Goal: Task Accomplishment & Management: Complete application form

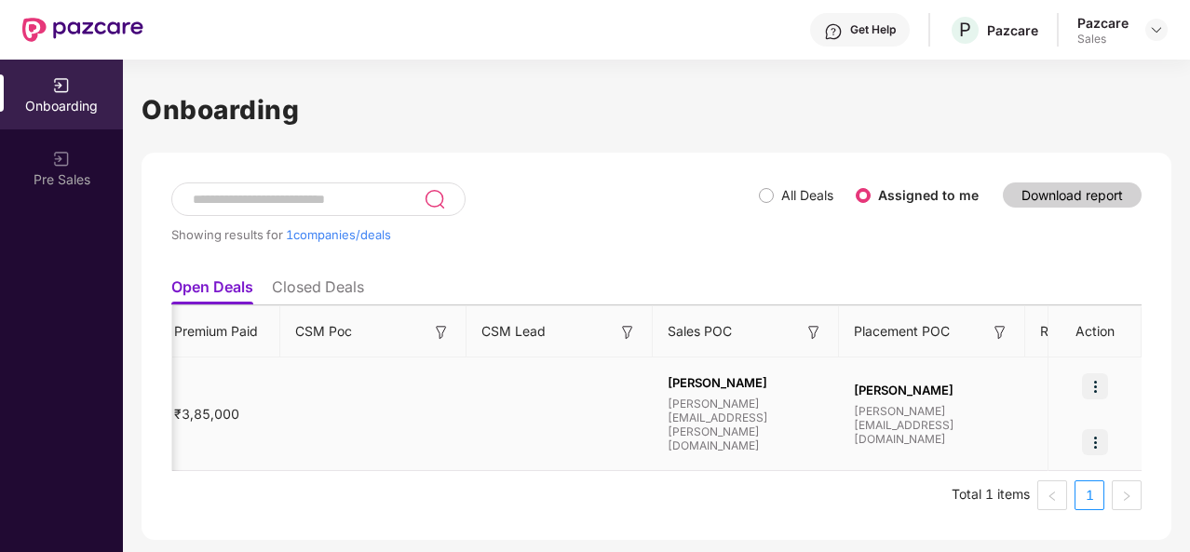
scroll to position [0, 1800]
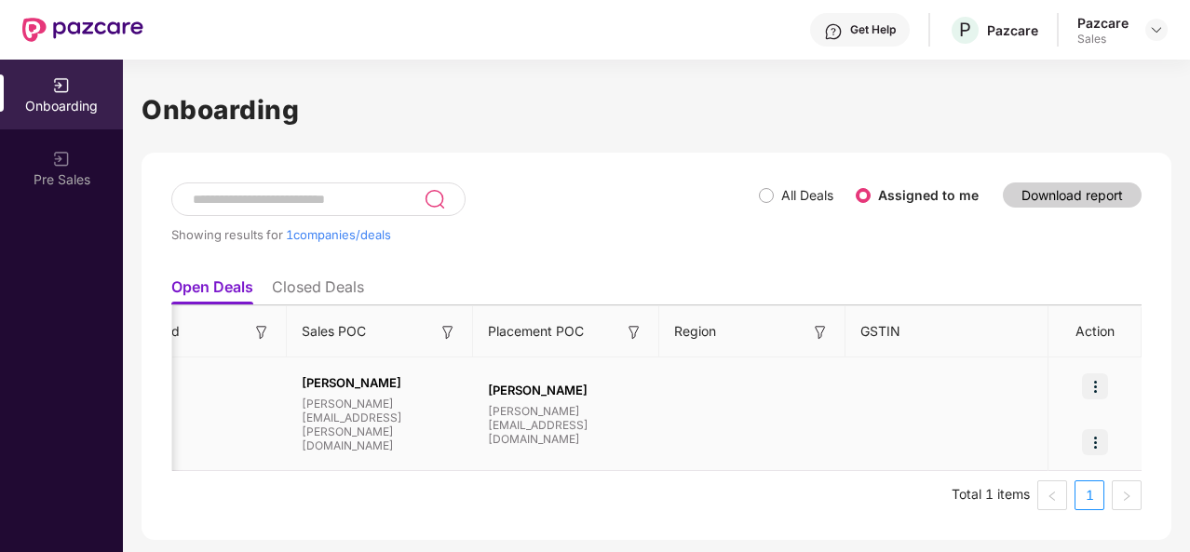
click at [1110, 383] on div at bounding box center [1095, 387] width 93 height 56
click at [1102, 384] on img at bounding box center [1095, 387] width 26 height 26
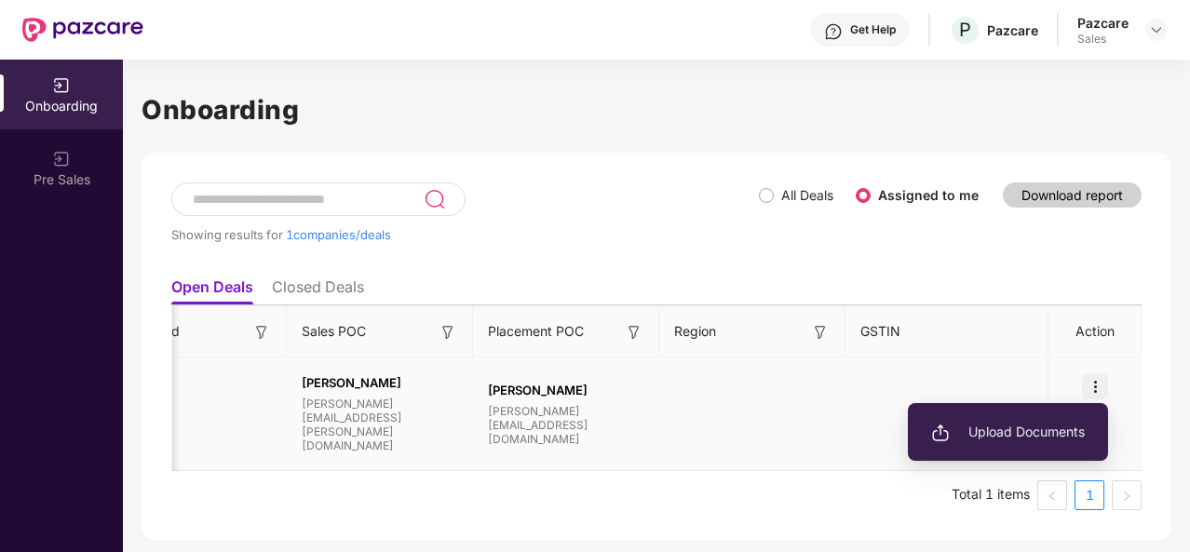
click at [1034, 428] on span "Upload Documents" at bounding box center [1009, 432] width 154 height 20
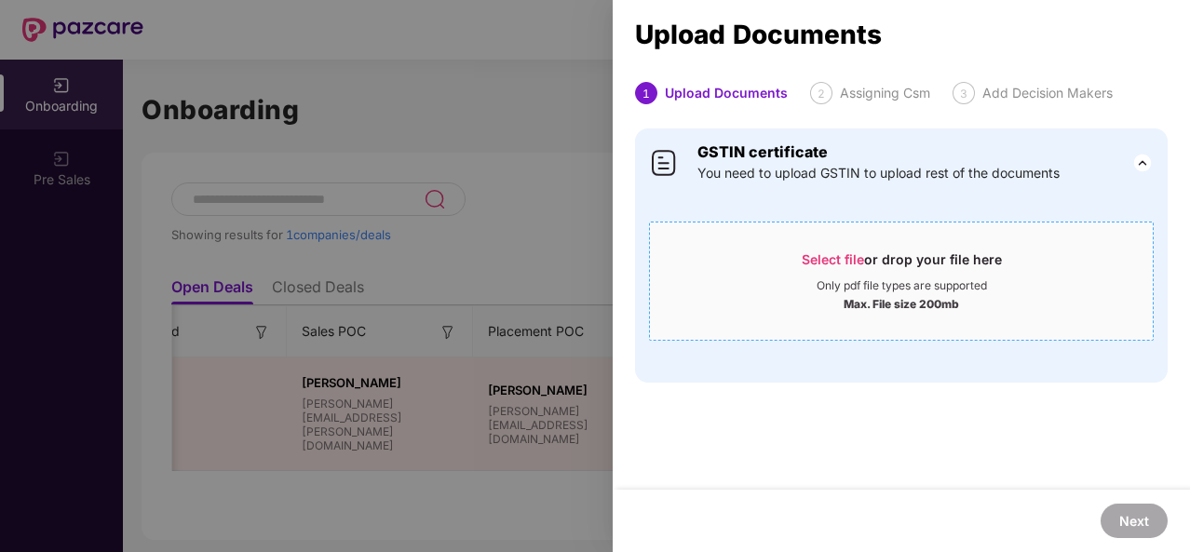
click at [828, 261] on span "Select file" at bounding box center [833, 260] width 62 height 16
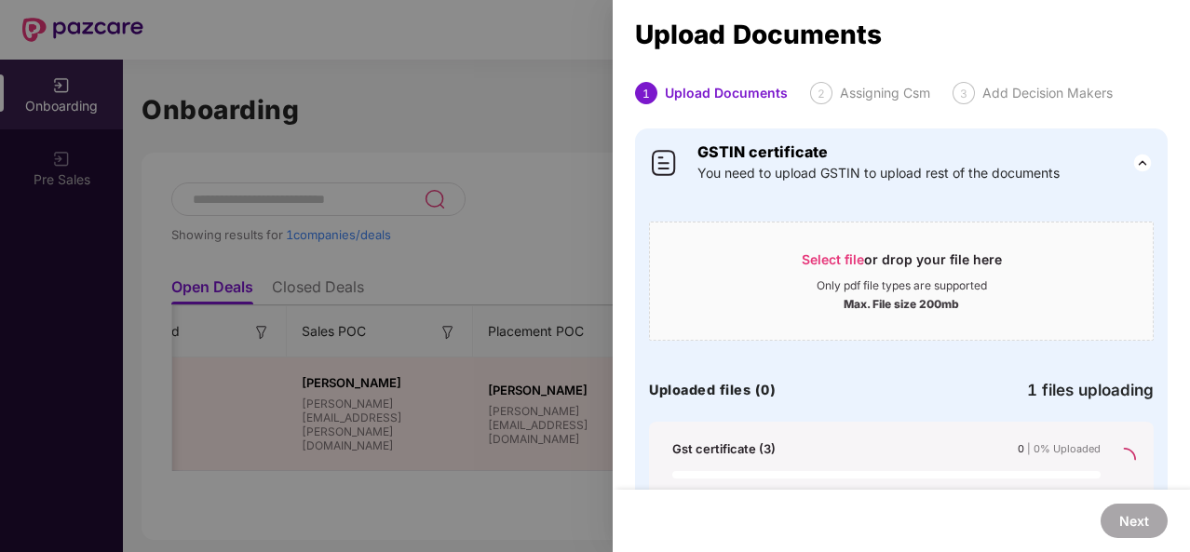
click at [701, 295] on div "Max. File size 200mb" at bounding box center [901, 302] width 503 height 19
click at [904, 299] on div "Max. File size 200mb" at bounding box center [902, 302] width 116 height 19
click at [1139, 161] on img at bounding box center [1143, 163] width 22 height 22
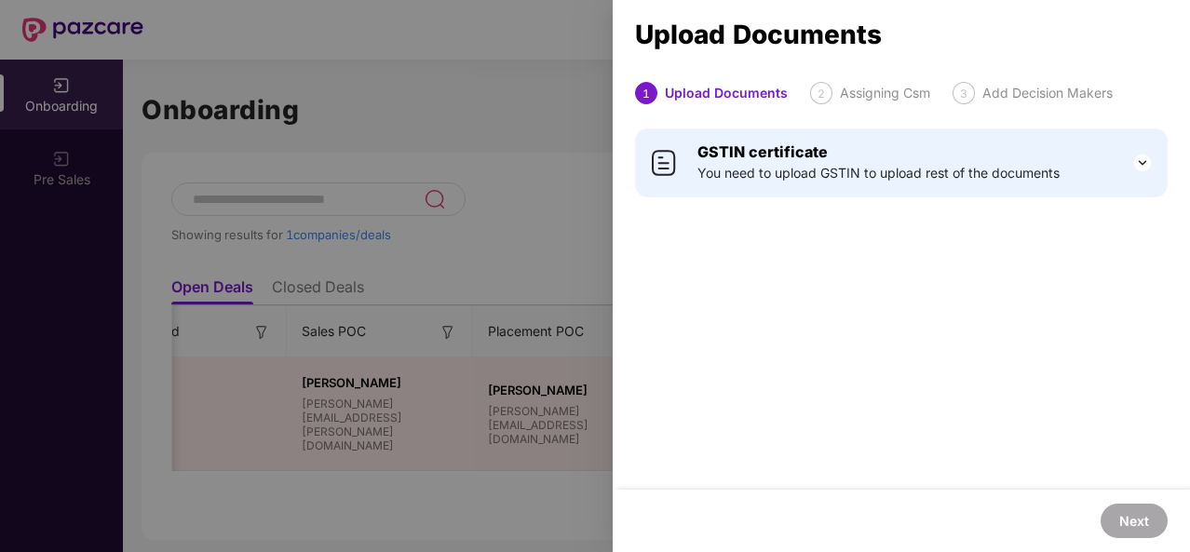
click at [1139, 161] on img at bounding box center [1143, 163] width 22 height 22
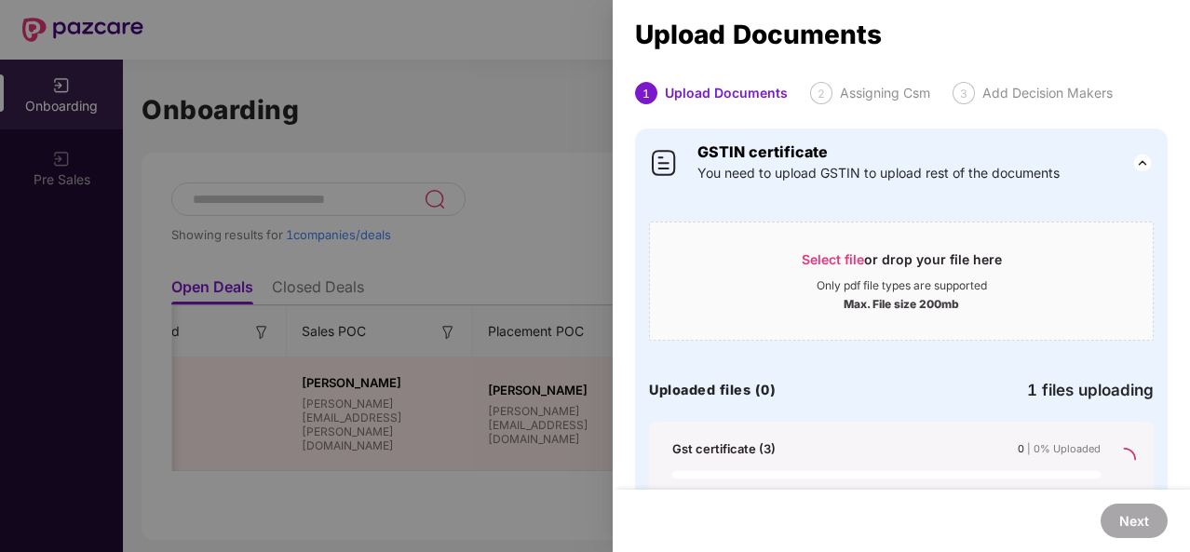
click at [510, 150] on div at bounding box center [595, 276] width 1190 height 552
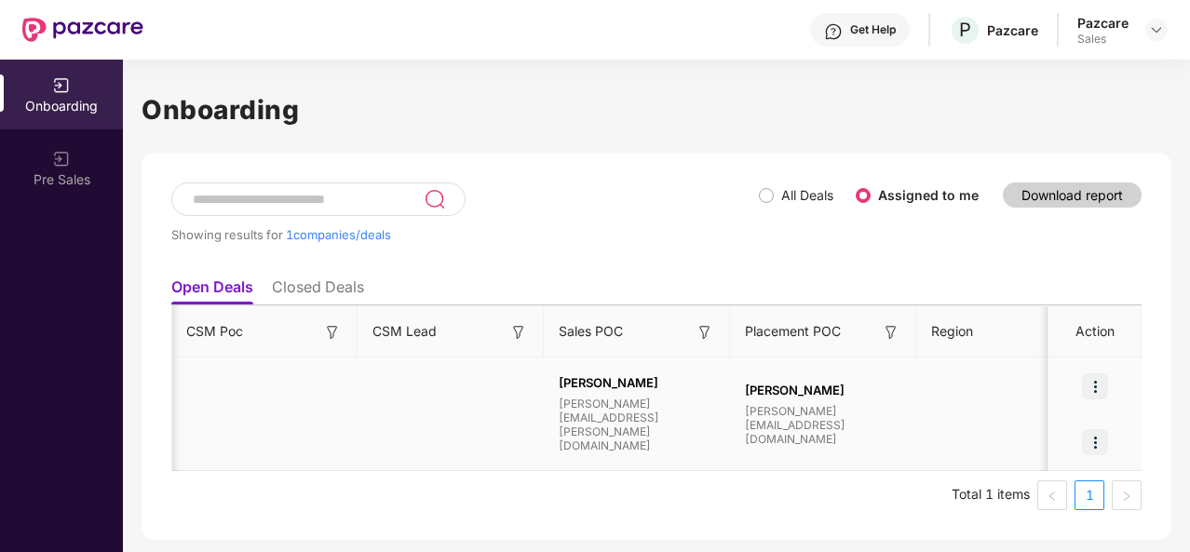
scroll to position [0, 1585]
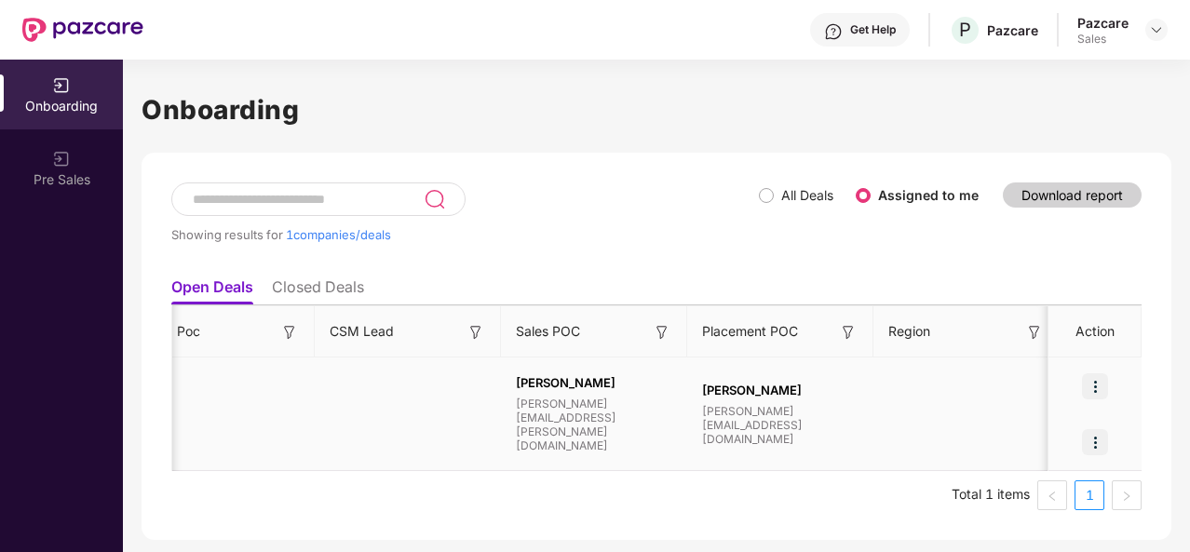
click at [1094, 384] on img at bounding box center [1095, 387] width 26 height 26
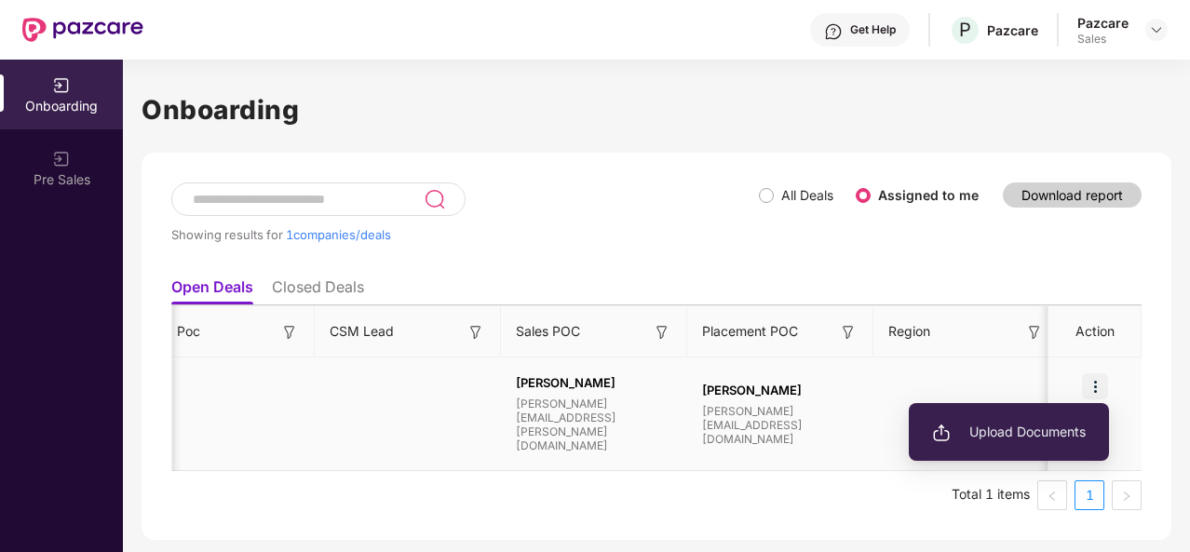
click at [1030, 428] on span "Upload Documents" at bounding box center [1009, 432] width 154 height 20
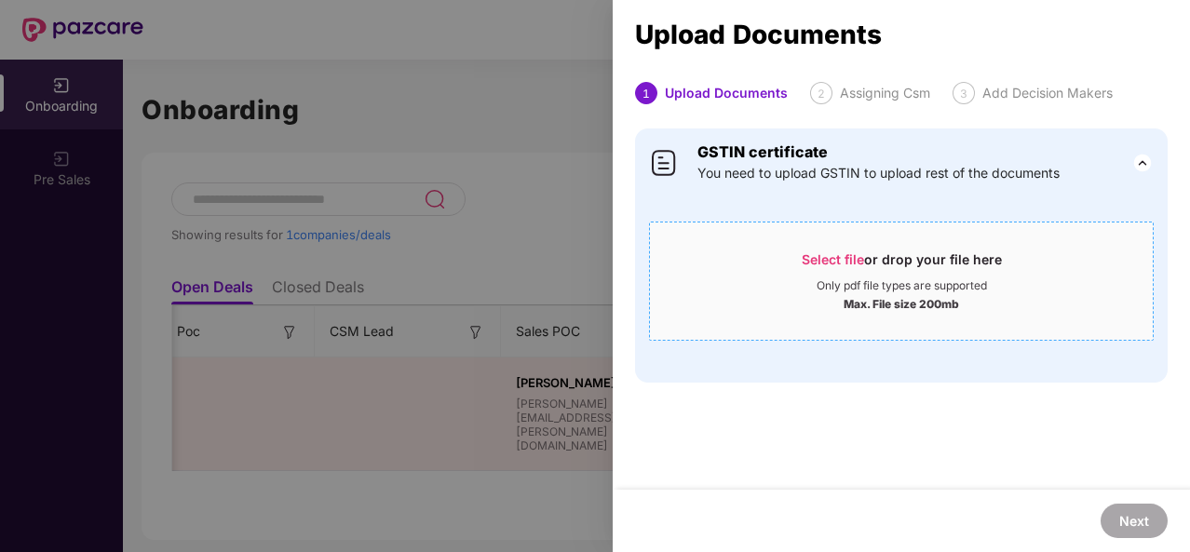
click at [925, 267] on div "Select file or drop your file here" at bounding box center [902, 265] width 200 height 28
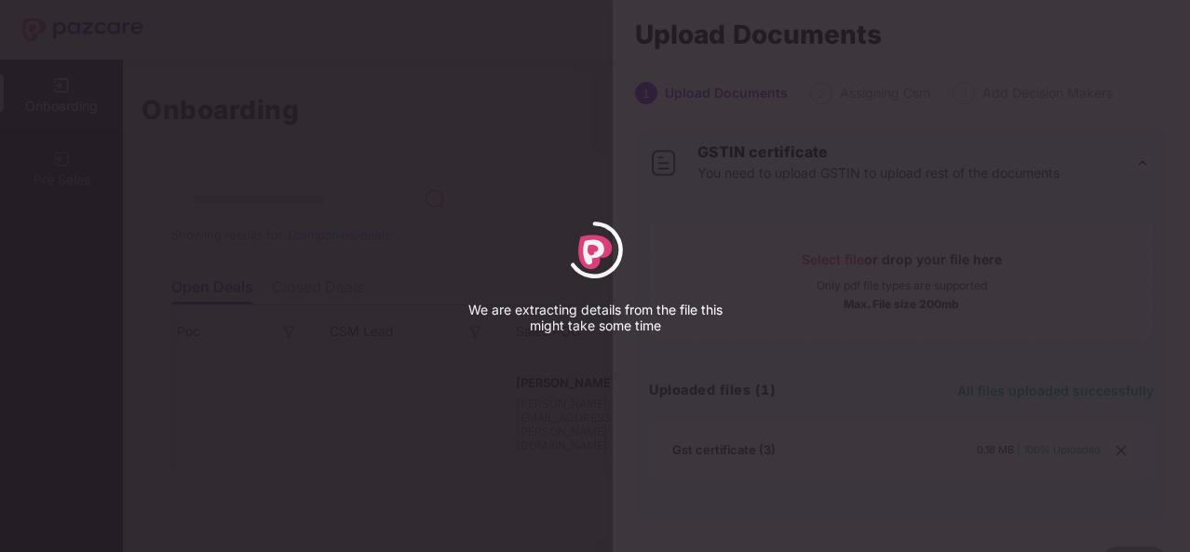
select select "*****"
select select "******"
select select "**********"
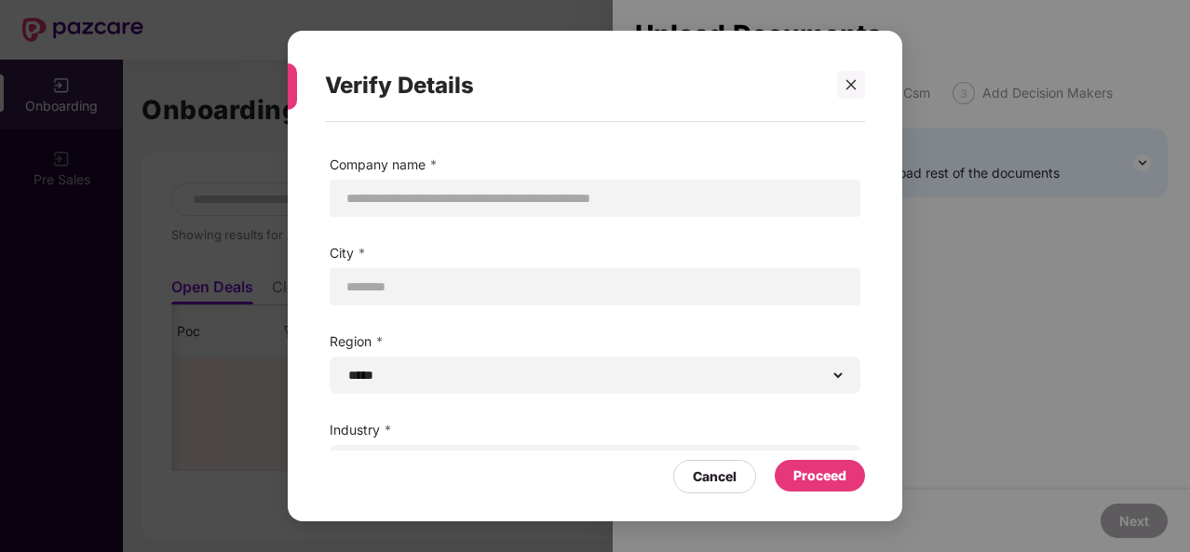
scroll to position [125, 0]
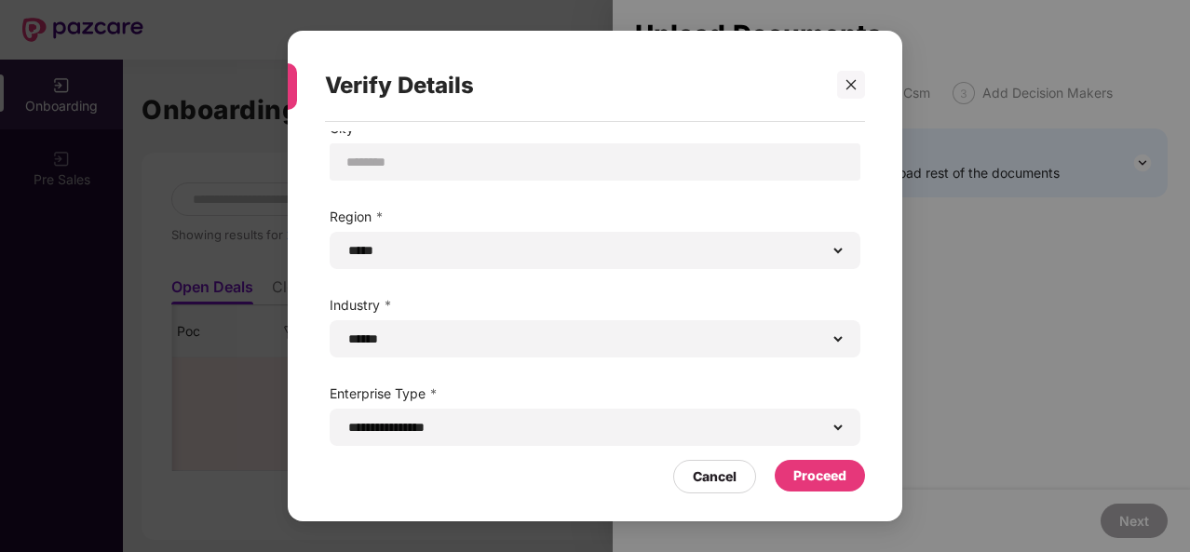
click at [819, 483] on div "Proceed" at bounding box center [820, 476] width 53 height 20
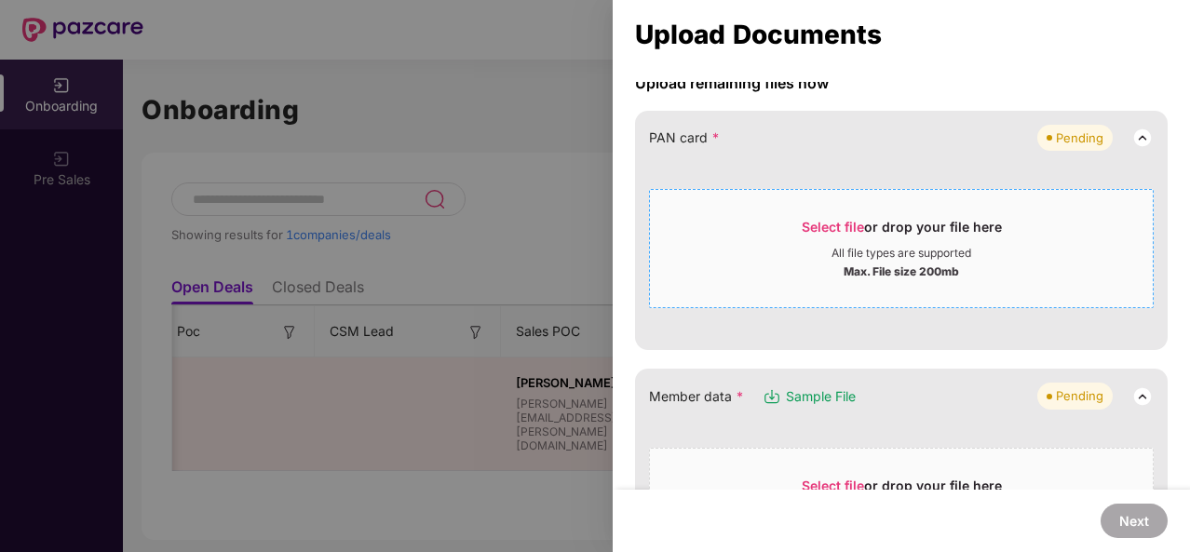
scroll to position [0, 0]
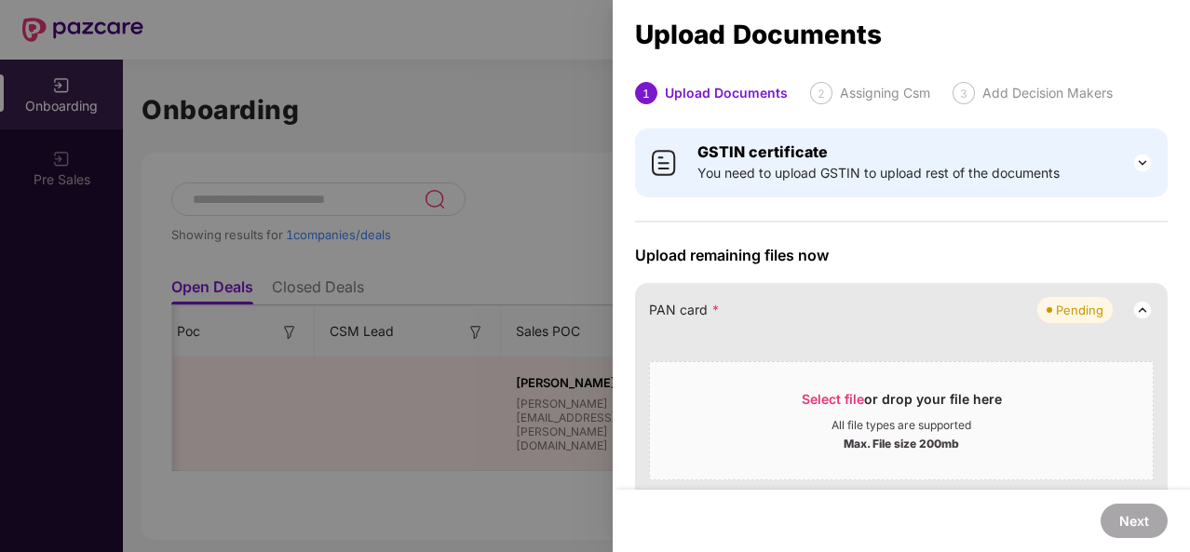
click at [1141, 167] on img at bounding box center [1143, 163] width 22 height 22
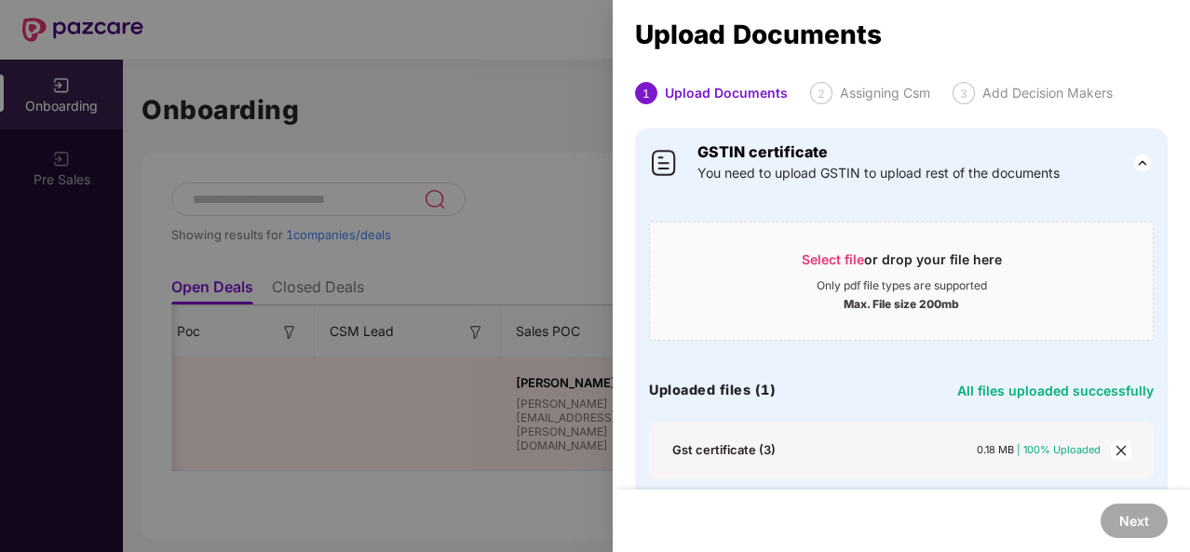
scroll to position [106, 0]
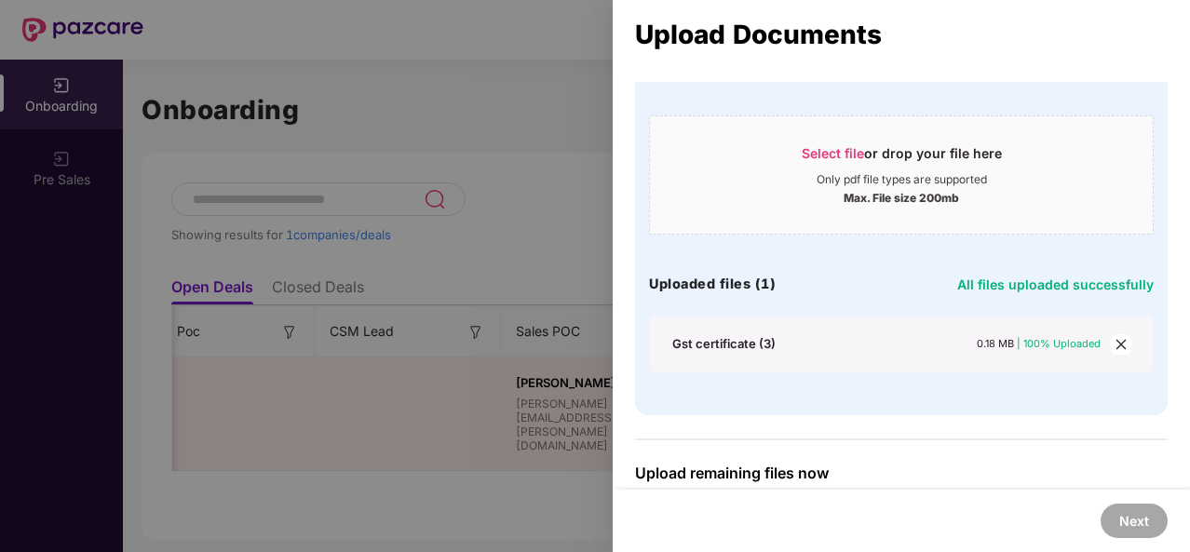
click at [1116, 347] on icon "close" at bounding box center [1121, 344] width 13 height 13
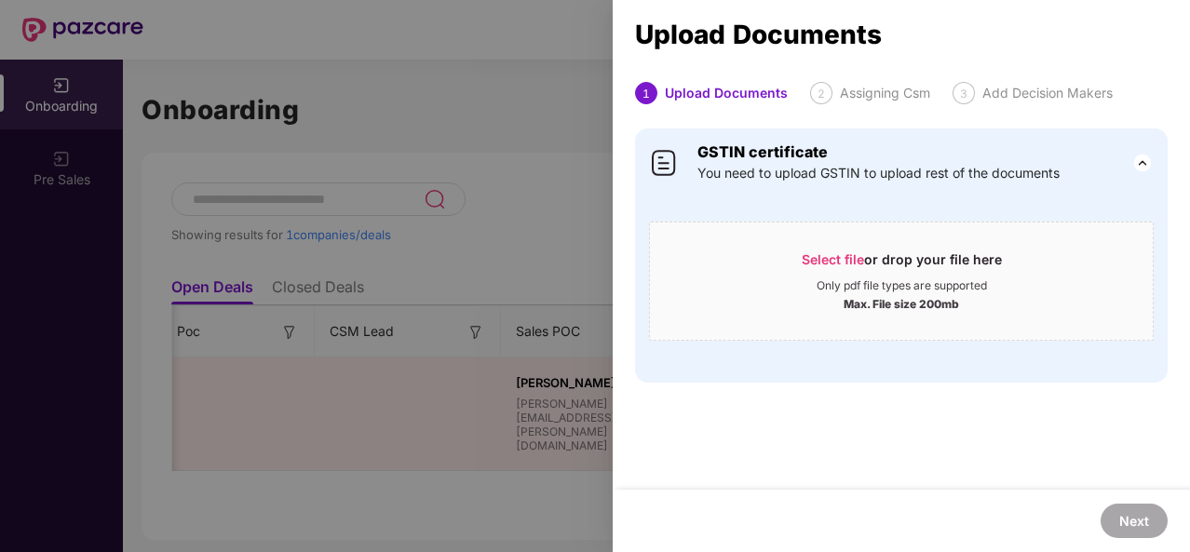
scroll to position [0, 0]
click at [1000, 279] on div "Only pdf file types are supported" at bounding box center [901, 286] width 503 height 15
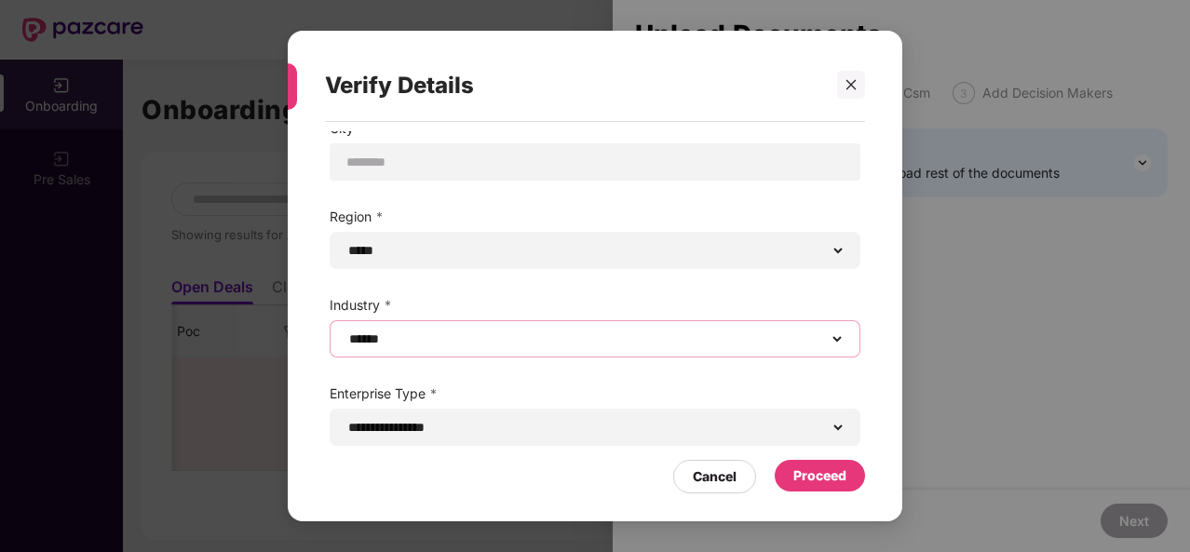
click at [633, 346] on select "**********" at bounding box center [595, 339] width 499 height 15
select select "**********"
click at [346, 332] on select "**********" at bounding box center [595, 339] width 499 height 15
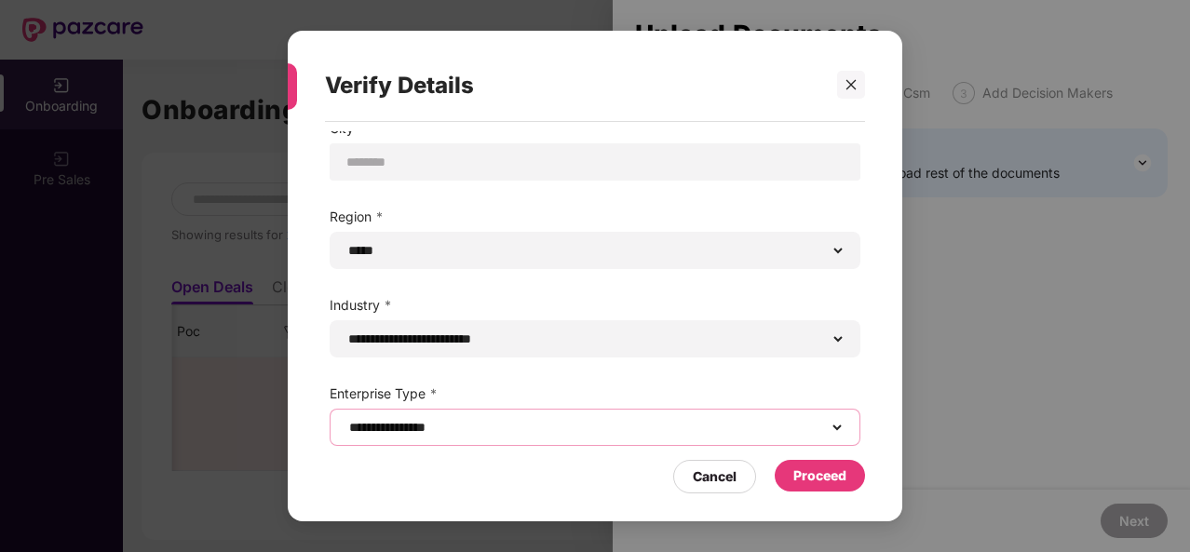
click at [608, 428] on select "**********" at bounding box center [595, 427] width 499 height 15
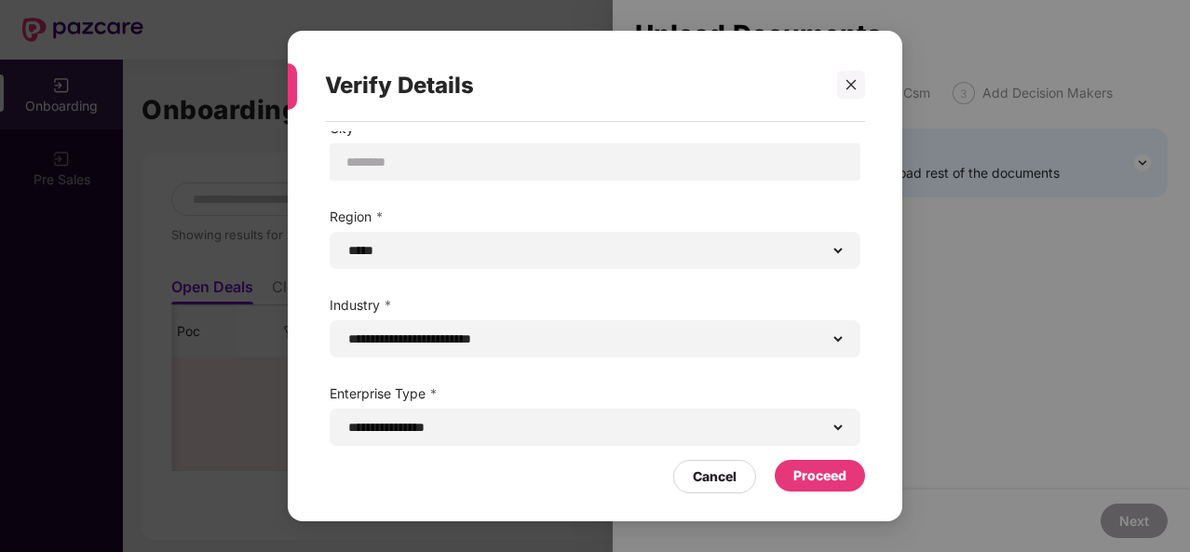
click at [836, 474] on div "Proceed" at bounding box center [820, 476] width 53 height 20
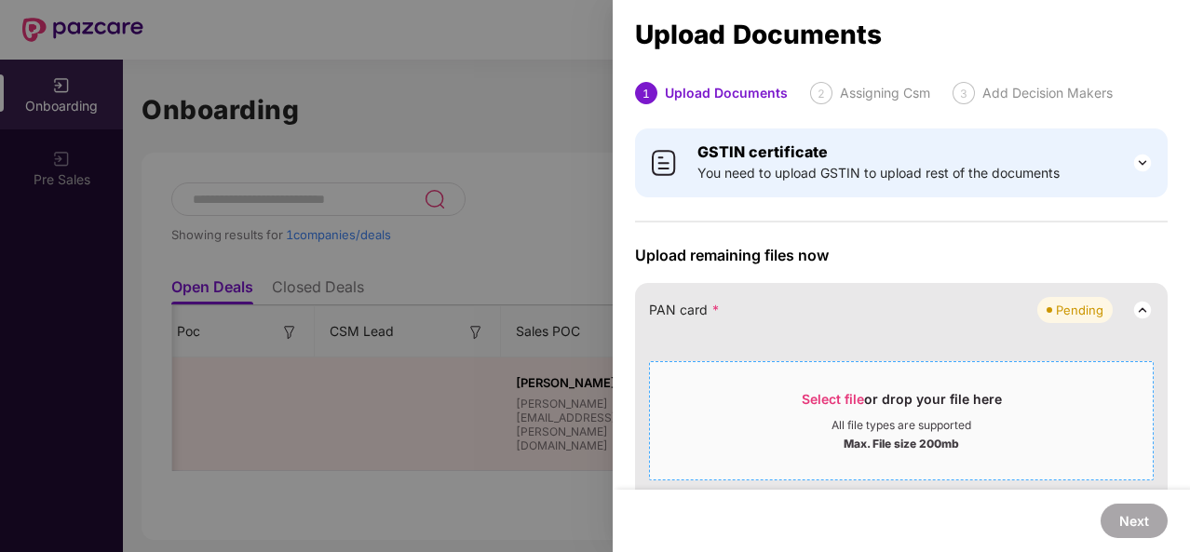
scroll to position [167, 0]
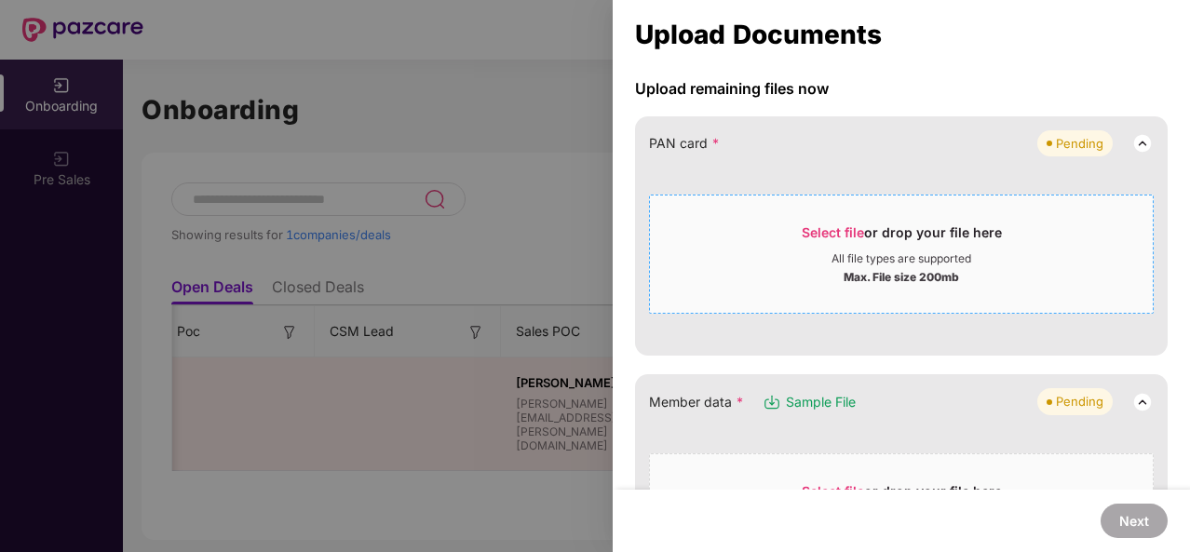
click at [832, 292] on span "Select file or drop your file here All file types are supported Max. File size …" at bounding box center [901, 254] width 503 height 89
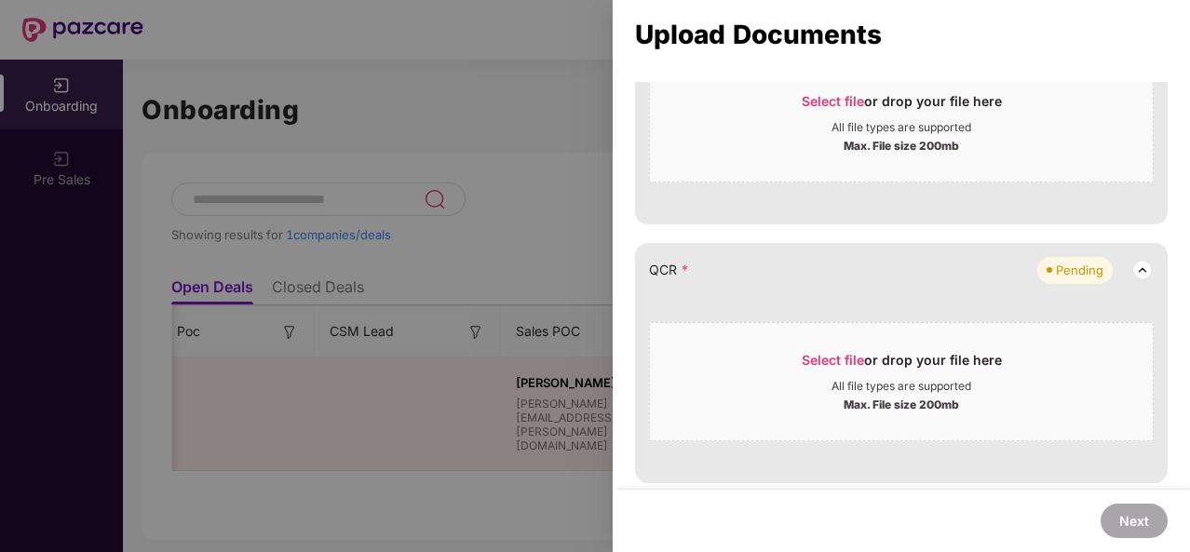
scroll to position [719, 0]
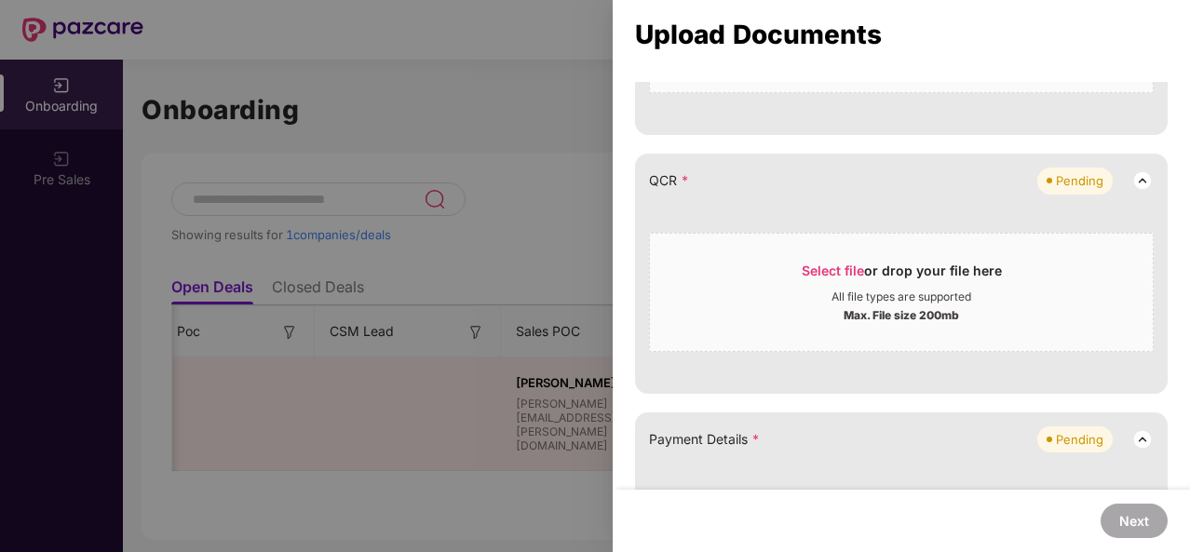
click at [747, 312] on div "Max. File size 200mb" at bounding box center [901, 314] width 503 height 19
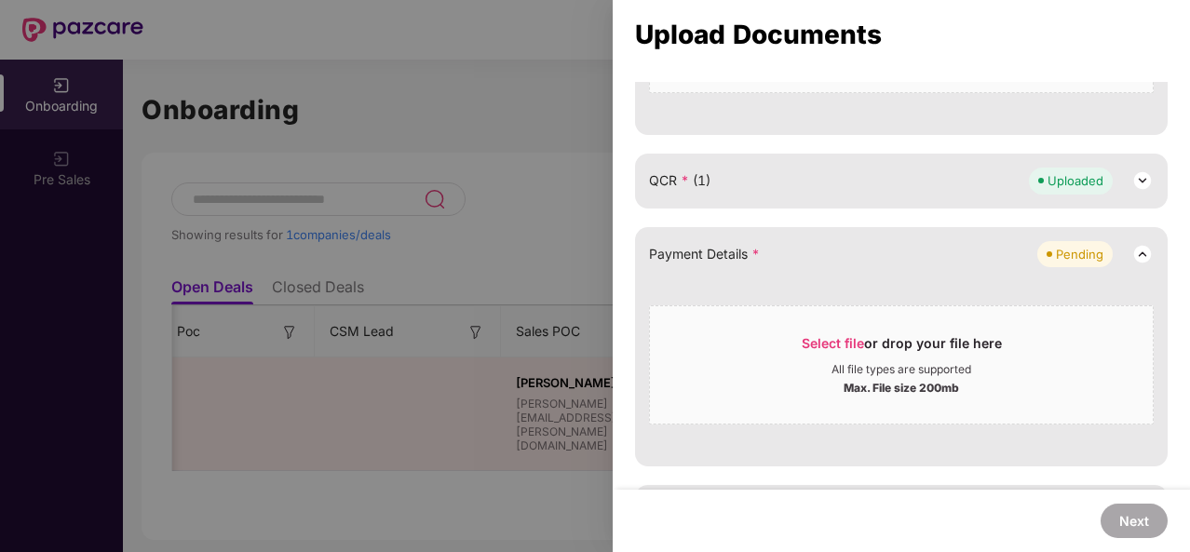
click at [831, 236] on div "Payment Details * Pending Select file or drop your file here All file types are…" at bounding box center [901, 346] width 533 height 239
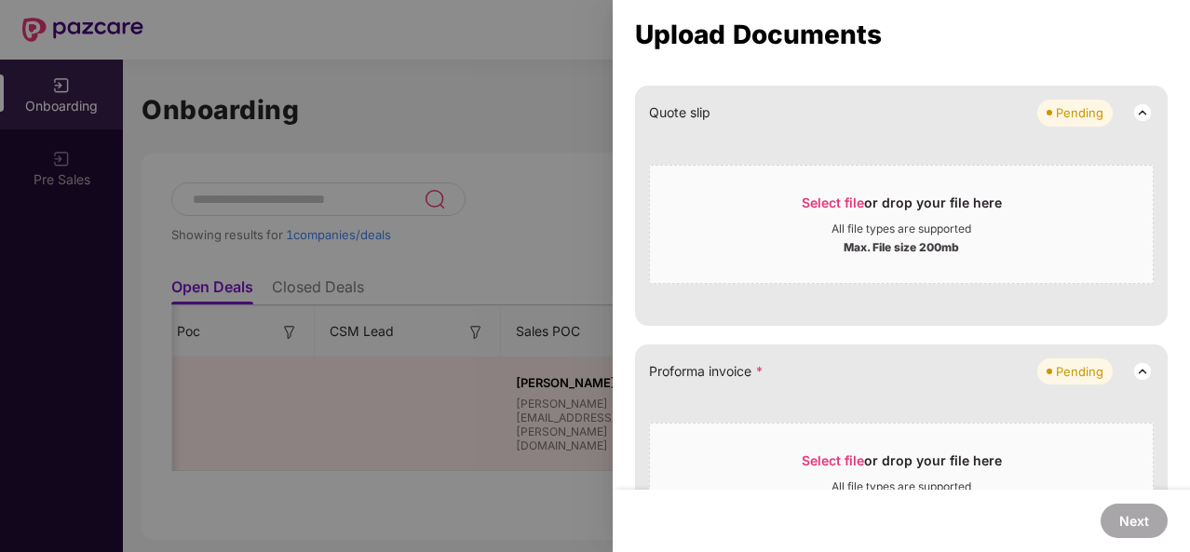
scroll to position [936, 0]
click at [708, 116] on span "Quote slip" at bounding box center [679, 110] width 61 height 20
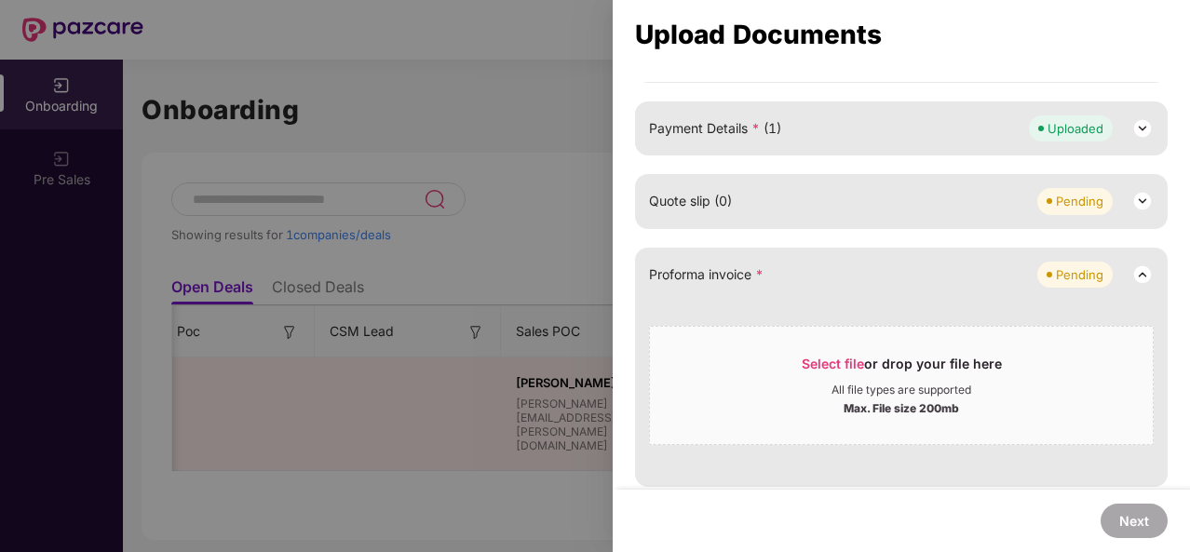
scroll to position [1007, 0]
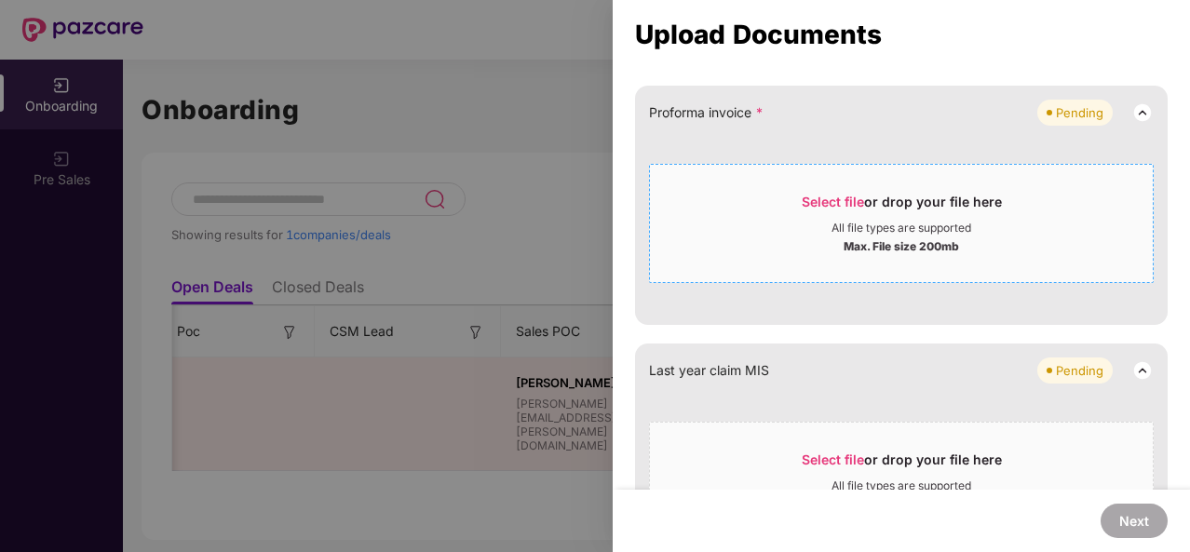
click at [812, 262] on span "Select file or drop your file here All file types are supported Max. File size …" at bounding box center [901, 223] width 503 height 89
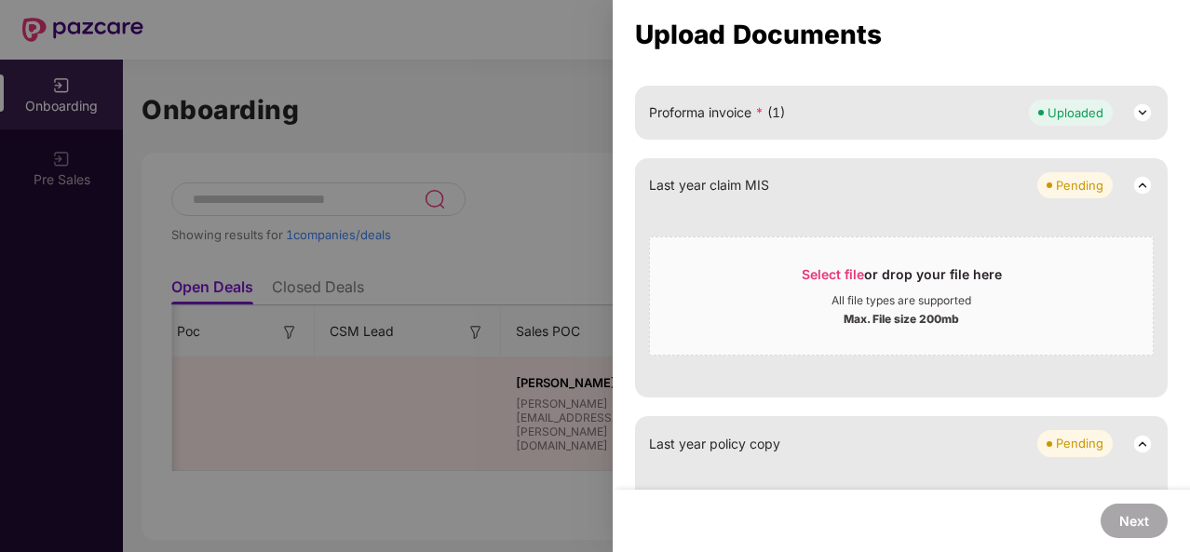
click at [803, 192] on div "Last year claim MIS Pending" at bounding box center [901, 185] width 505 height 26
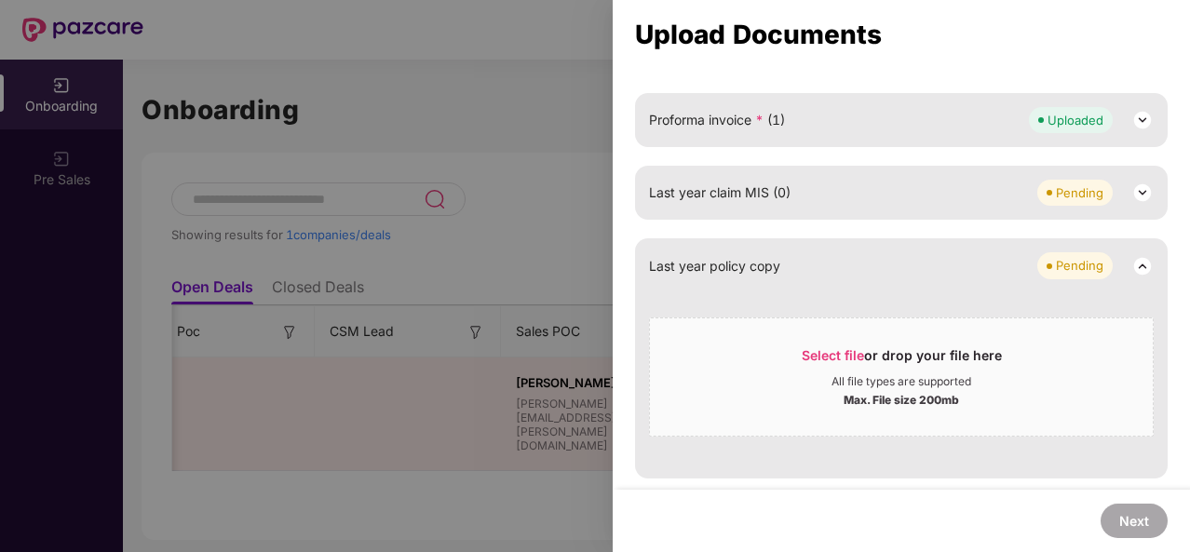
scroll to position [995, 0]
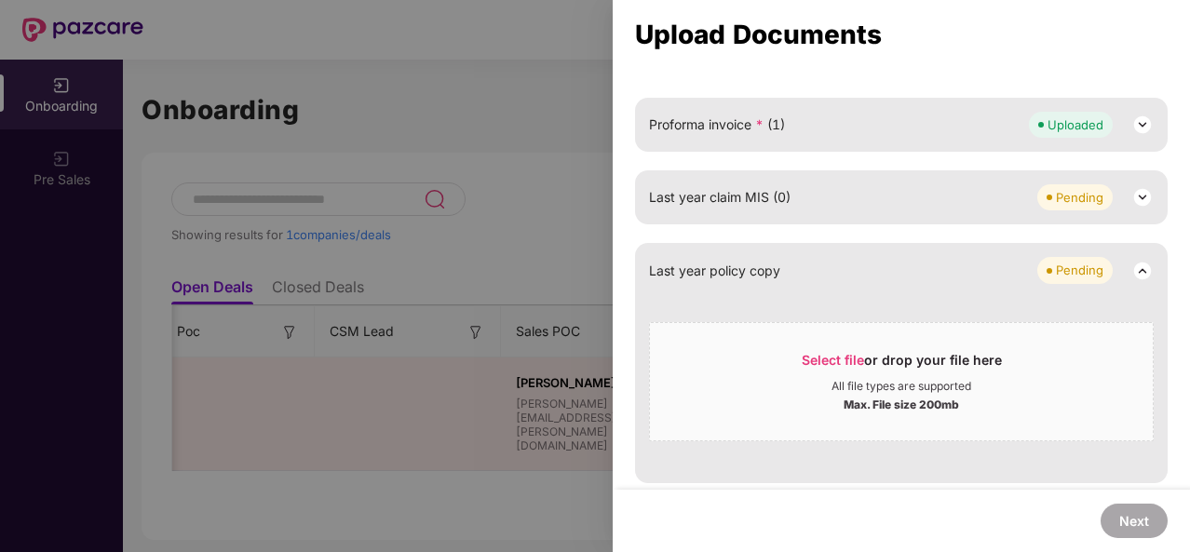
click at [803, 192] on div "Last year claim MIS (0) Pending" at bounding box center [901, 197] width 505 height 26
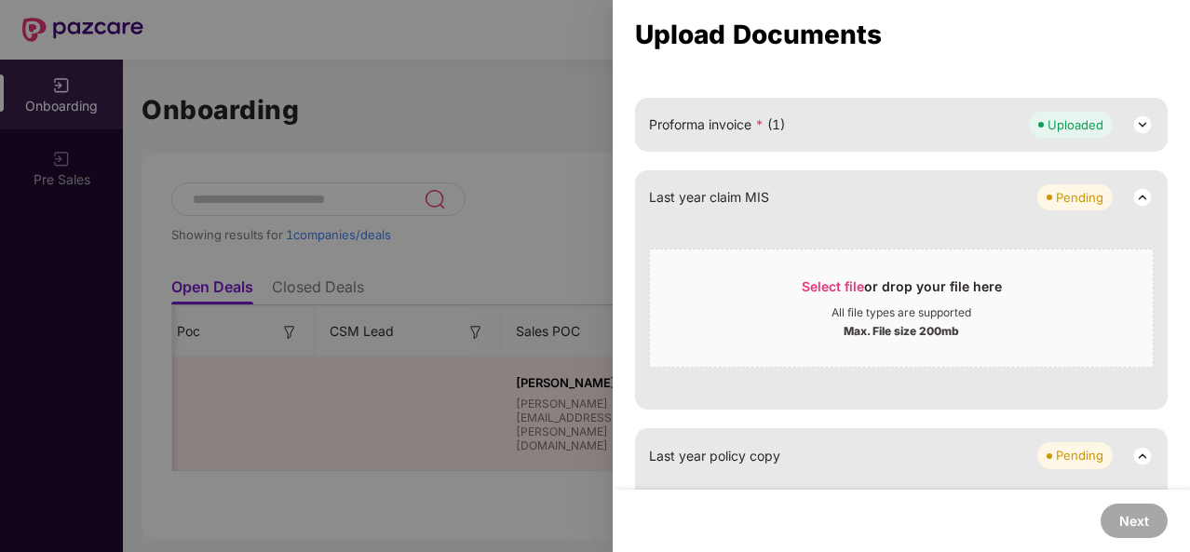
scroll to position [1007, 0]
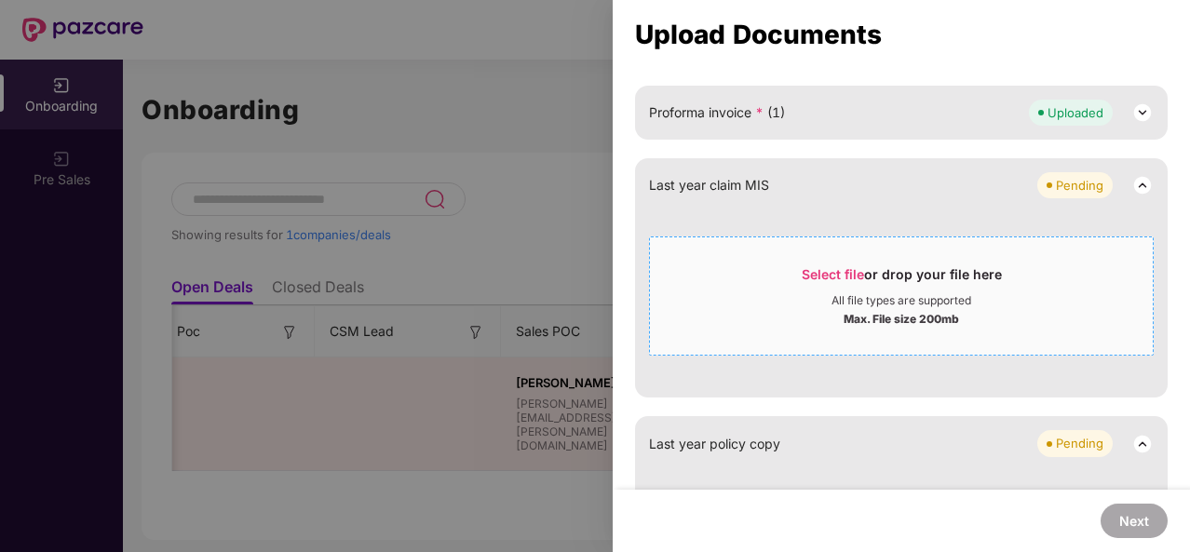
click at [916, 312] on div "Max. File size 200mb" at bounding box center [902, 317] width 116 height 19
click at [788, 275] on div "Select file or drop your file here" at bounding box center [901, 279] width 503 height 28
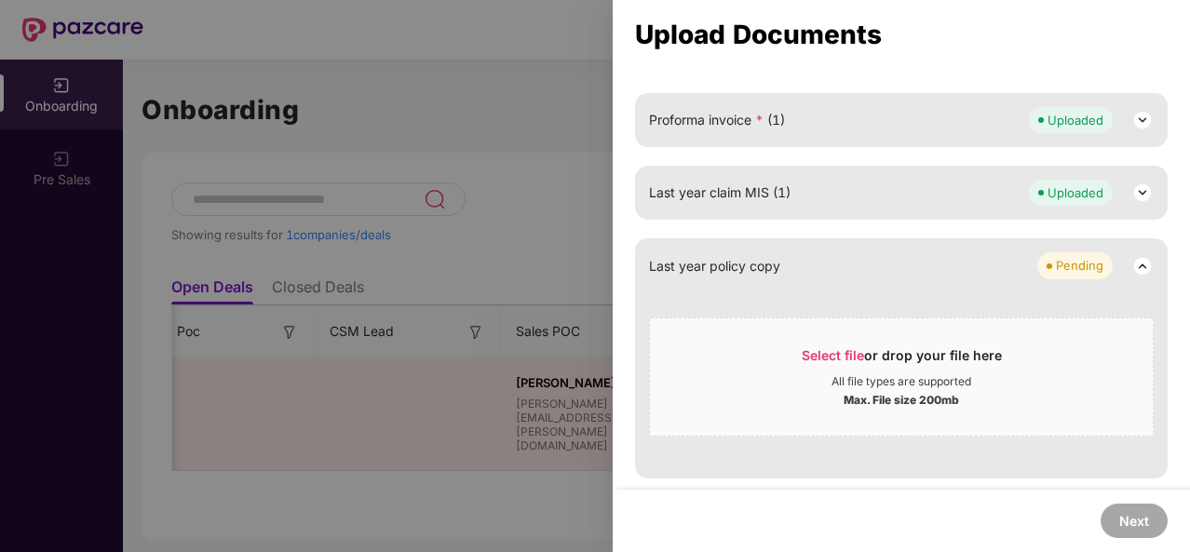
scroll to position [995, 0]
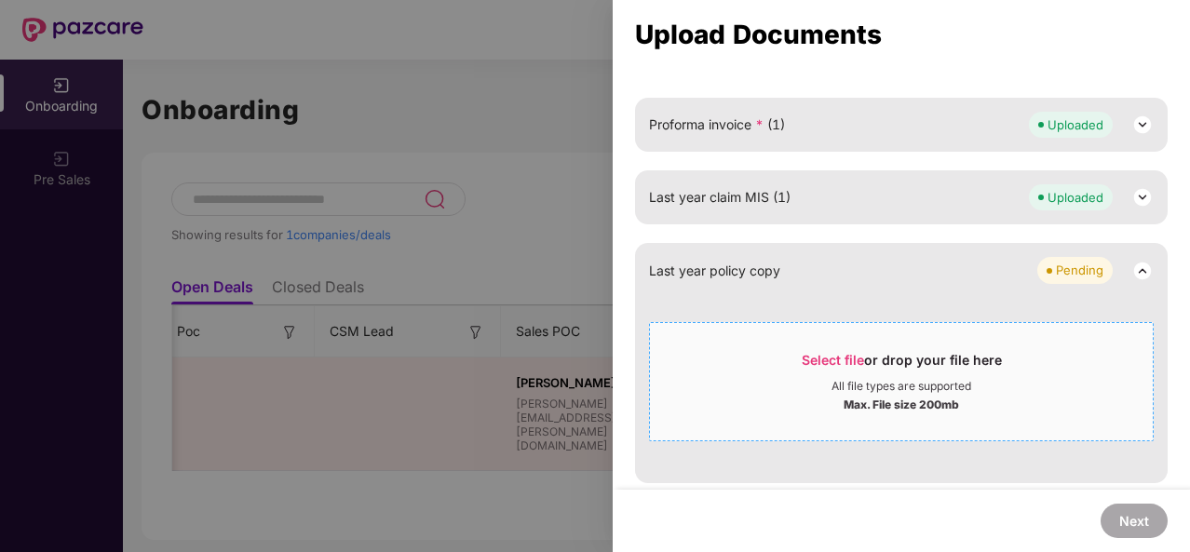
click at [891, 404] on div "Max. File size 200mb" at bounding box center [902, 403] width 116 height 19
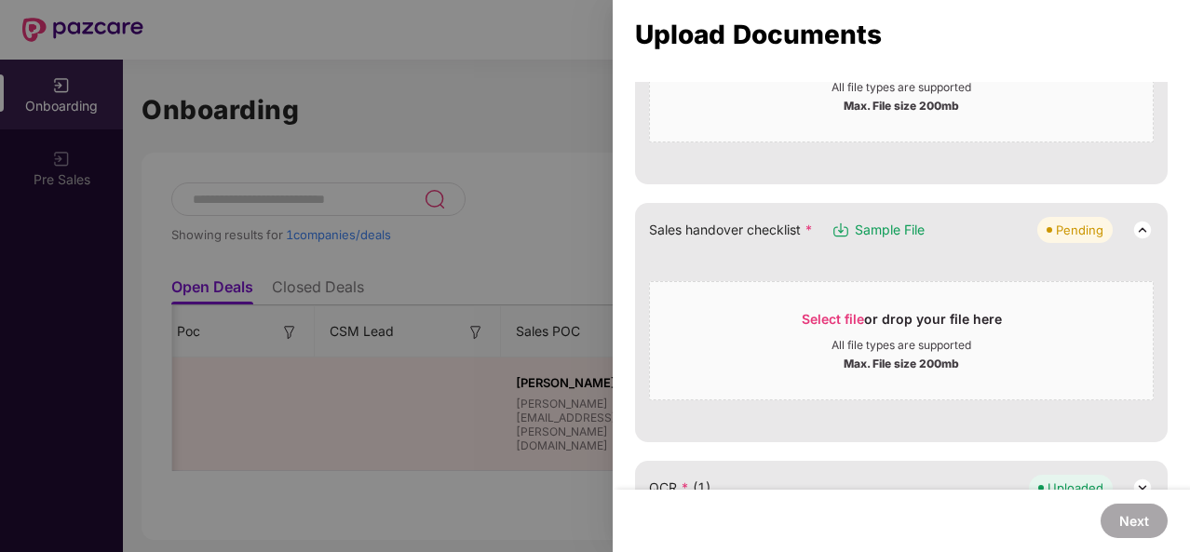
scroll to position [810, 0]
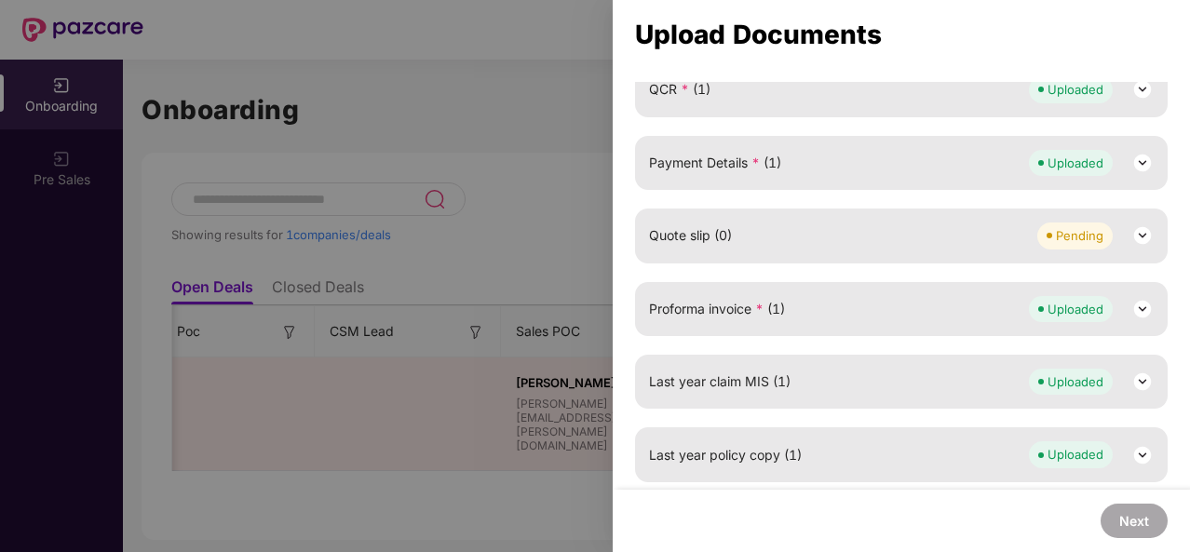
click at [839, 242] on div "Quote slip (0) Pending" at bounding box center [901, 236] width 505 height 26
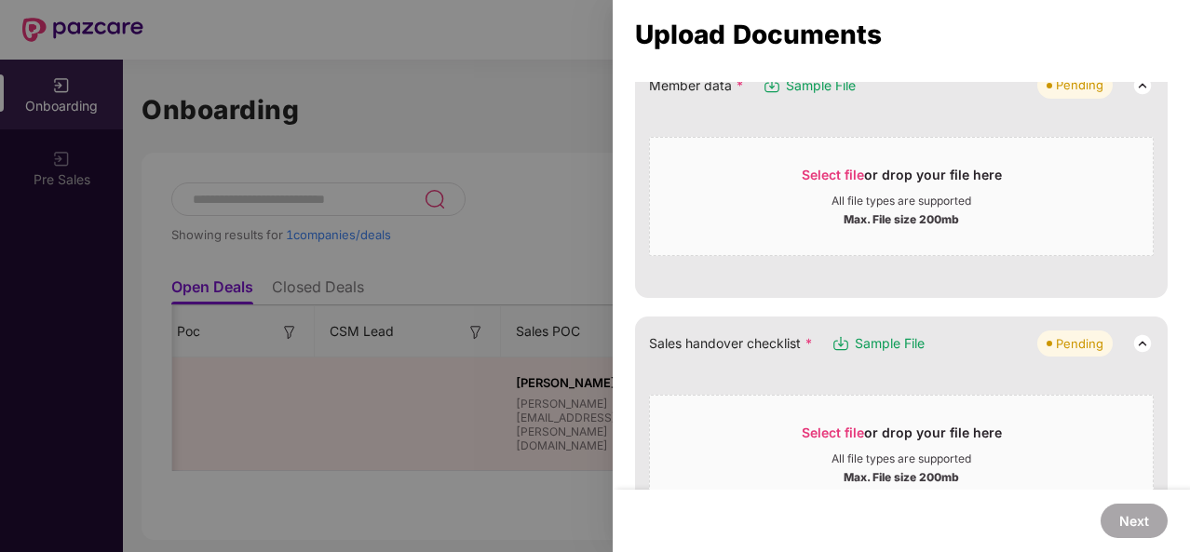
scroll to position [0, 0]
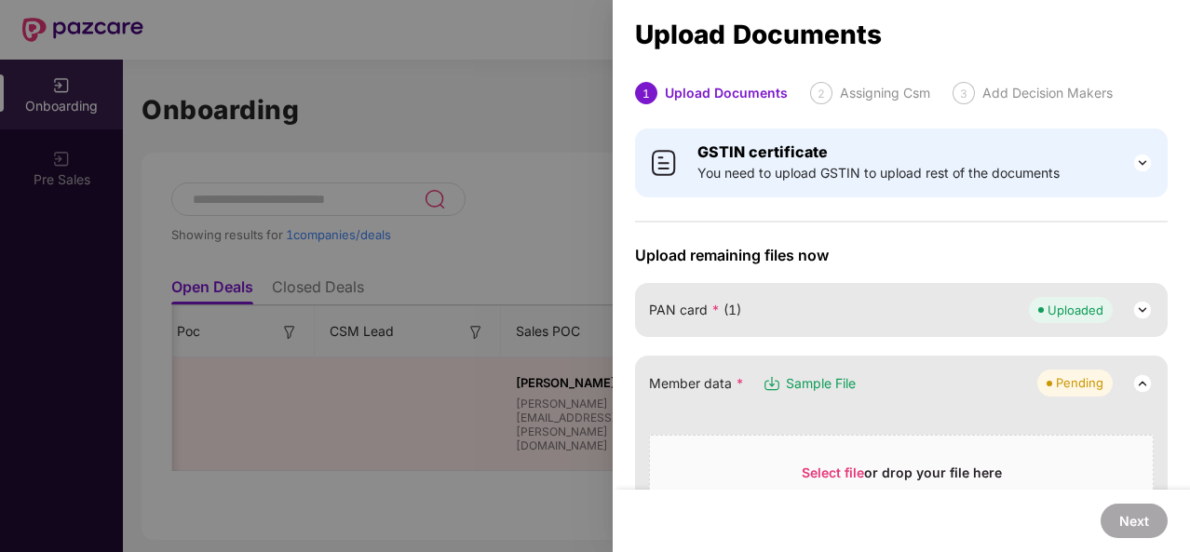
click at [596, 221] on div at bounding box center [595, 276] width 1190 height 552
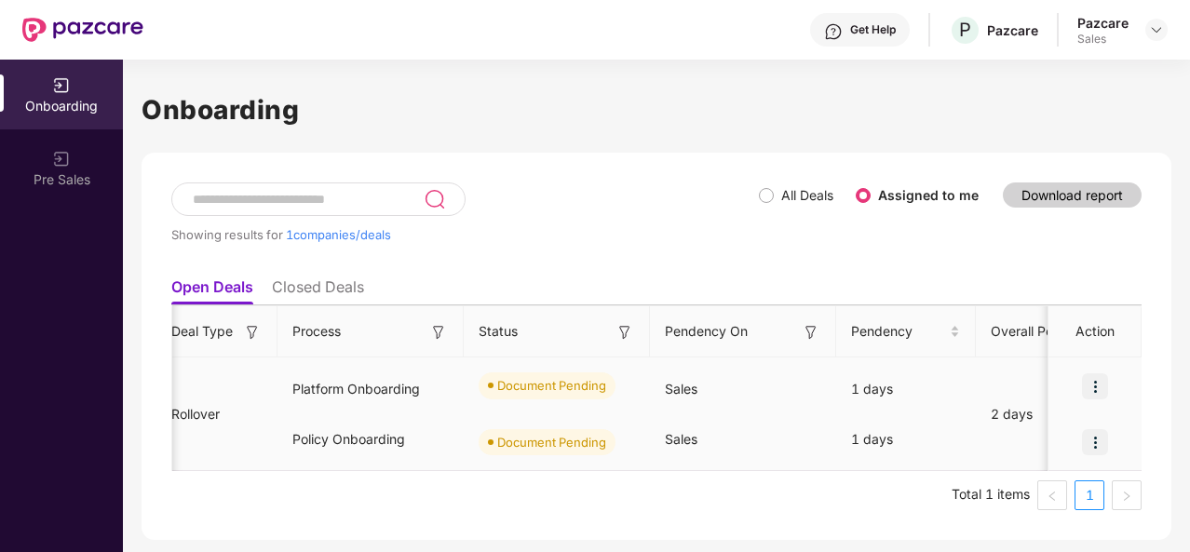
scroll to position [0, 318]
click at [1098, 445] on img at bounding box center [1095, 442] width 26 height 26
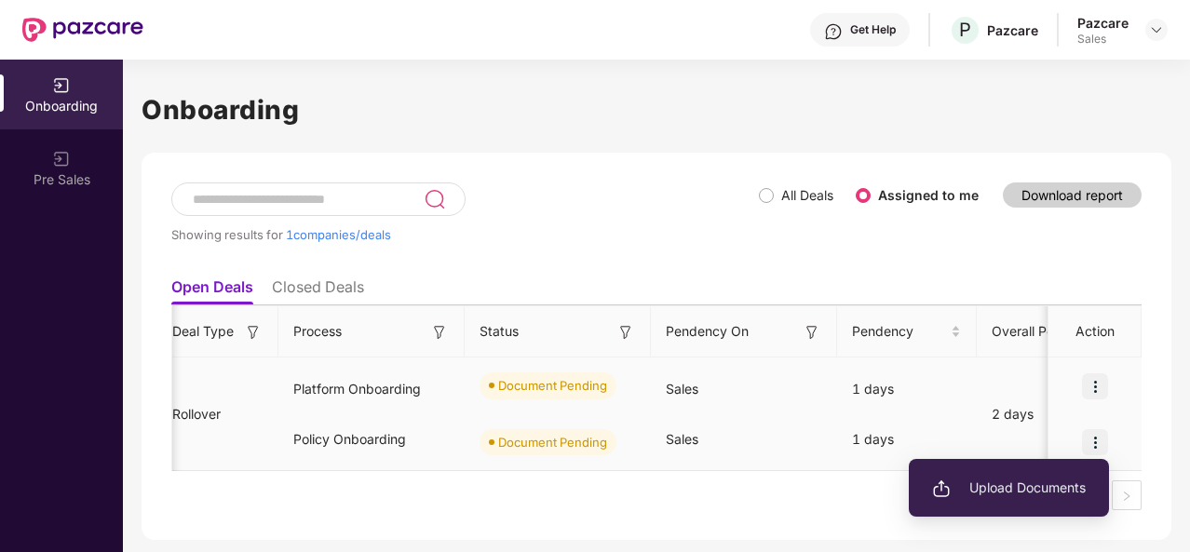
click at [1022, 487] on span "Upload Documents" at bounding box center [1009, 488] width 154 height 20
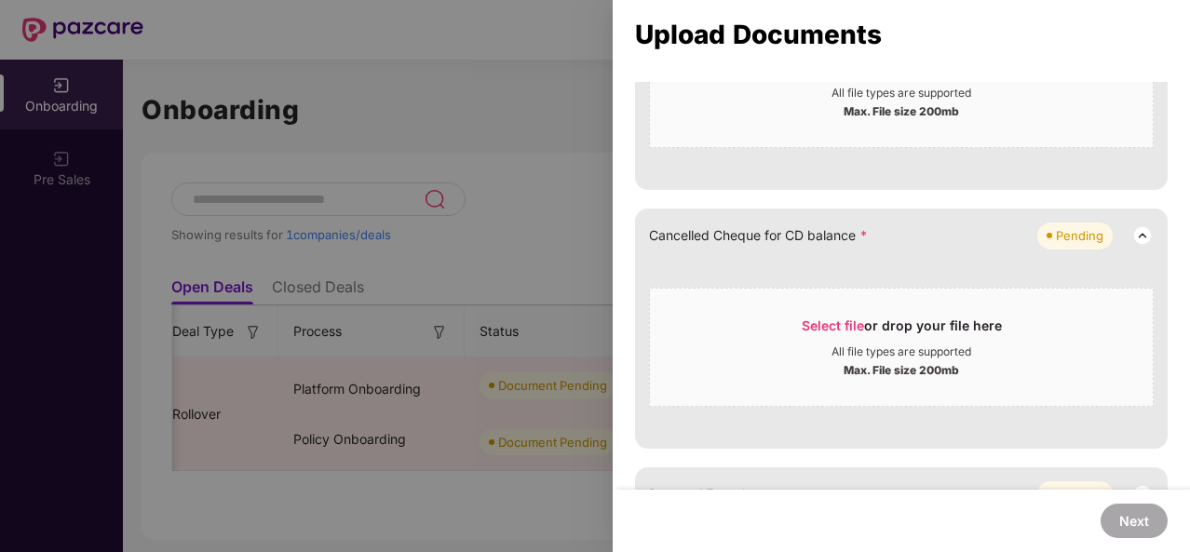
scroll to position [691, 0]
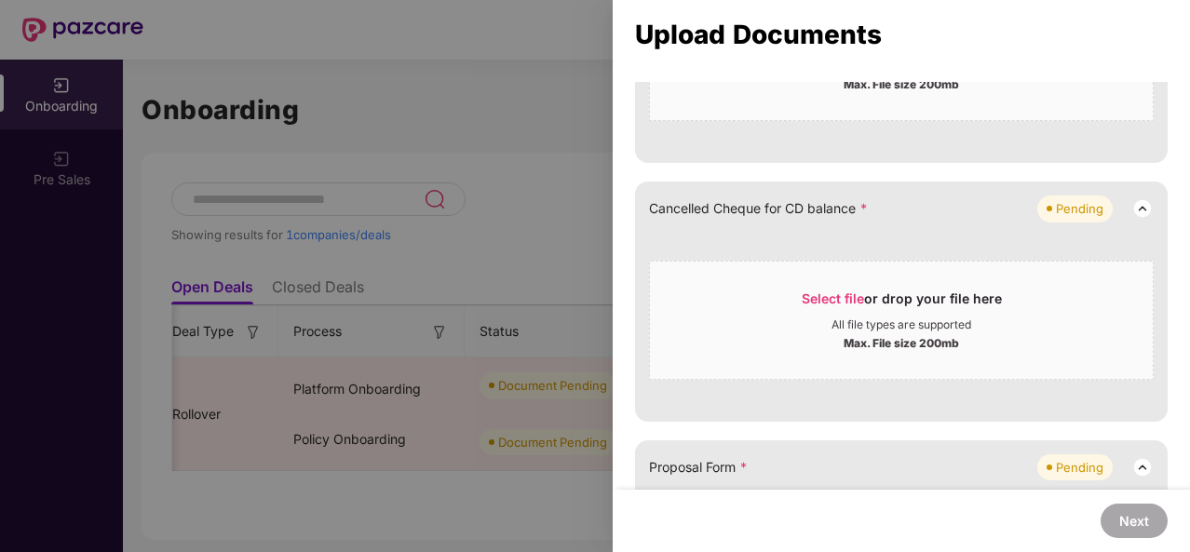
click at [895, 292] on div "Select file or drop your file here" at bounding box center [902, 304] width 200 height 28
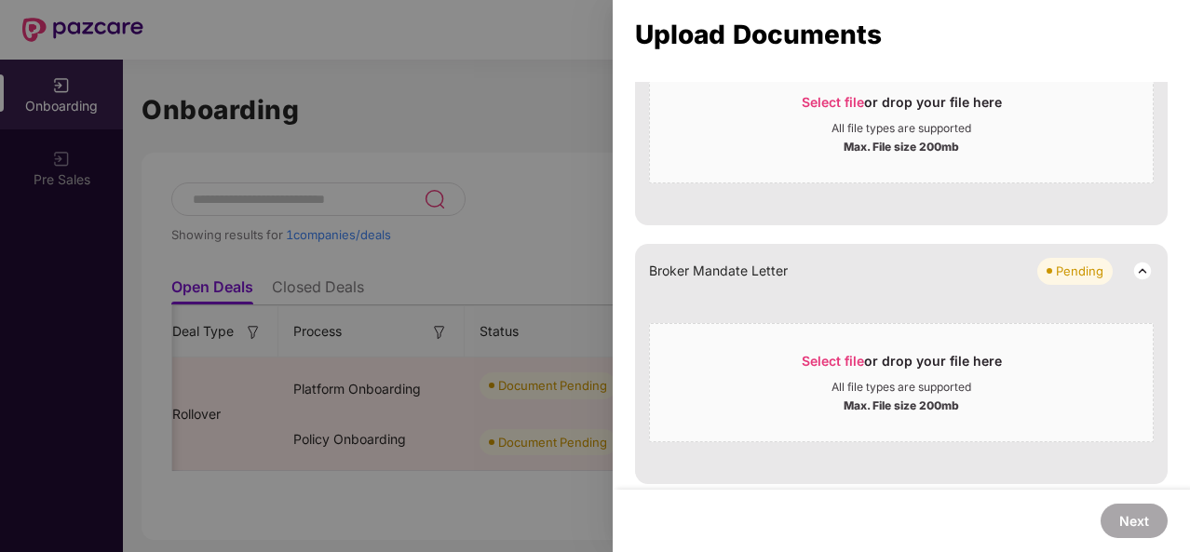
scroll to position [959, 0]
click at [833, 384] on div "All file types are supported" at bounding box center [902, 388] width 140 height 15
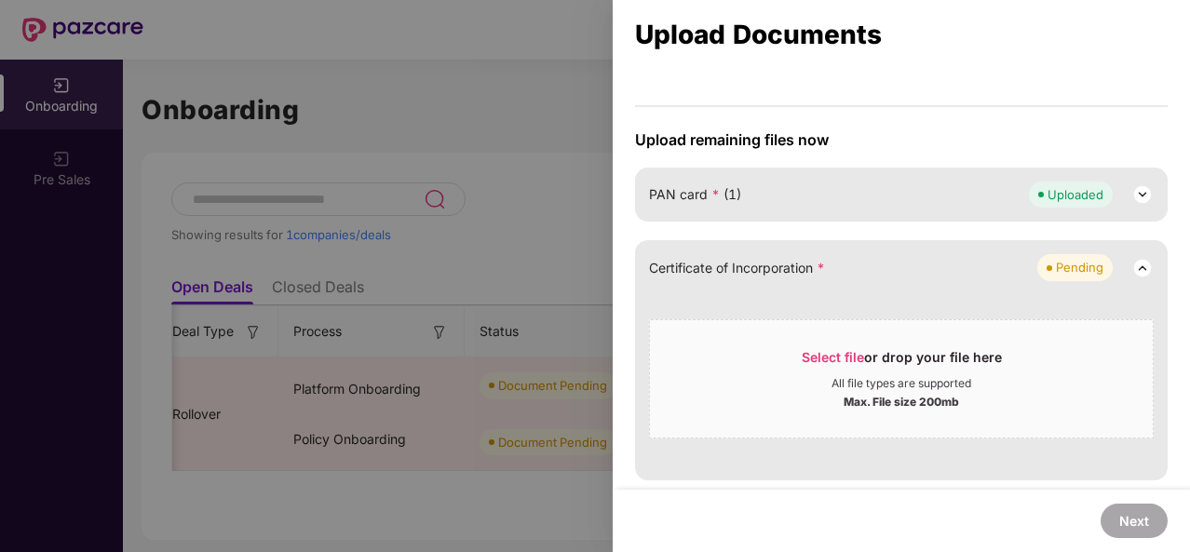
scroll to position [0, 0]
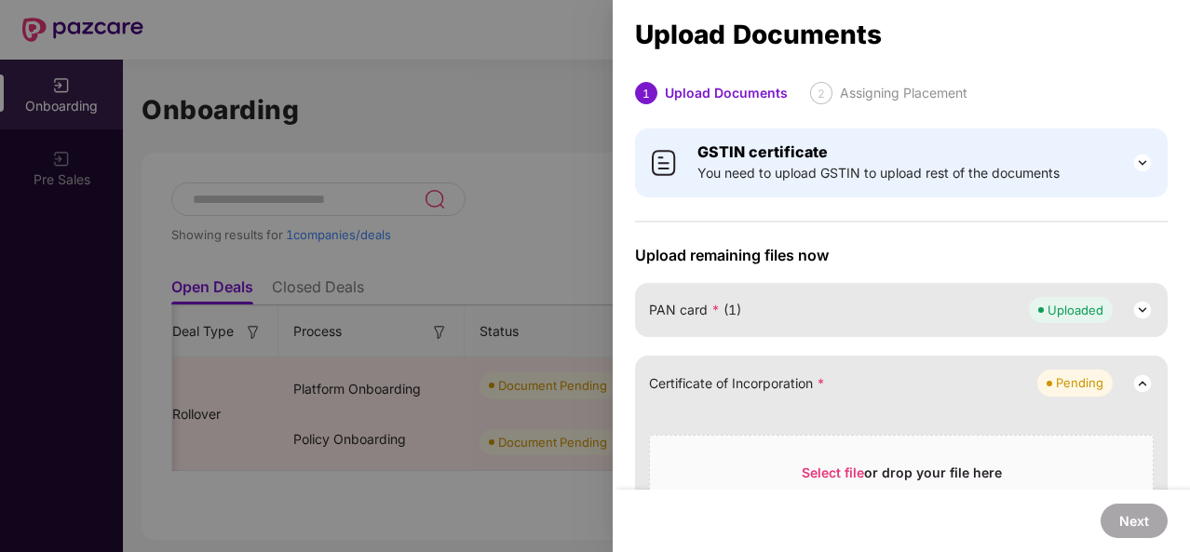
click at [598, 167] on div at bounding box center [595, 276] width 1190 height 552
